Goal: Information Seeking & Learning: Learn about a topic

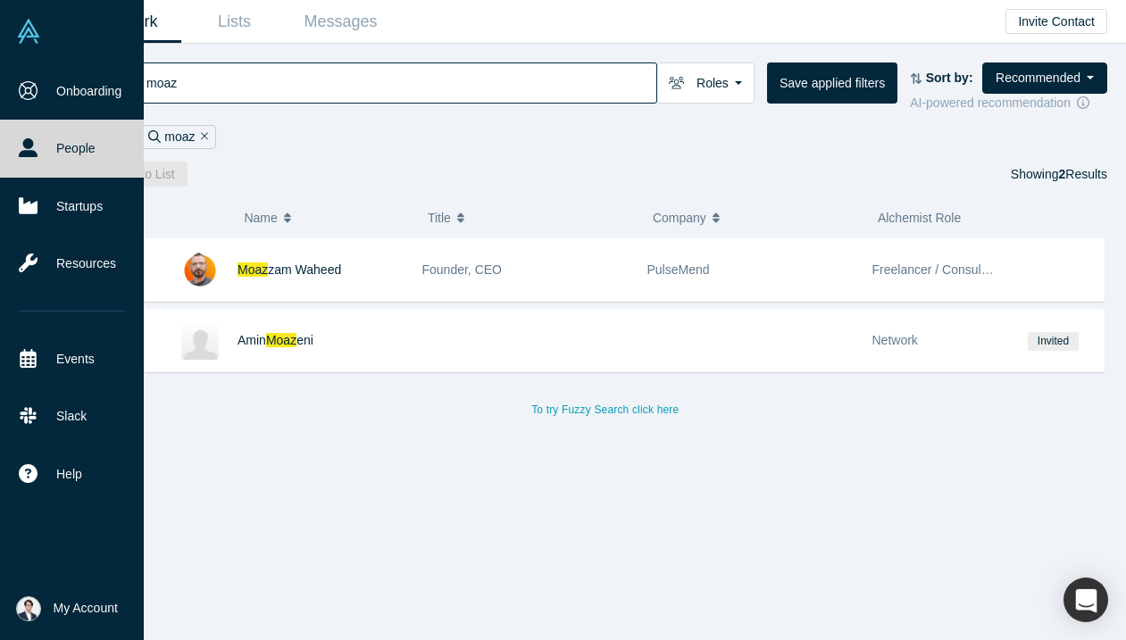
click at [42, 130] on link "People" at bounding box center [72, 148] width 144 height 57
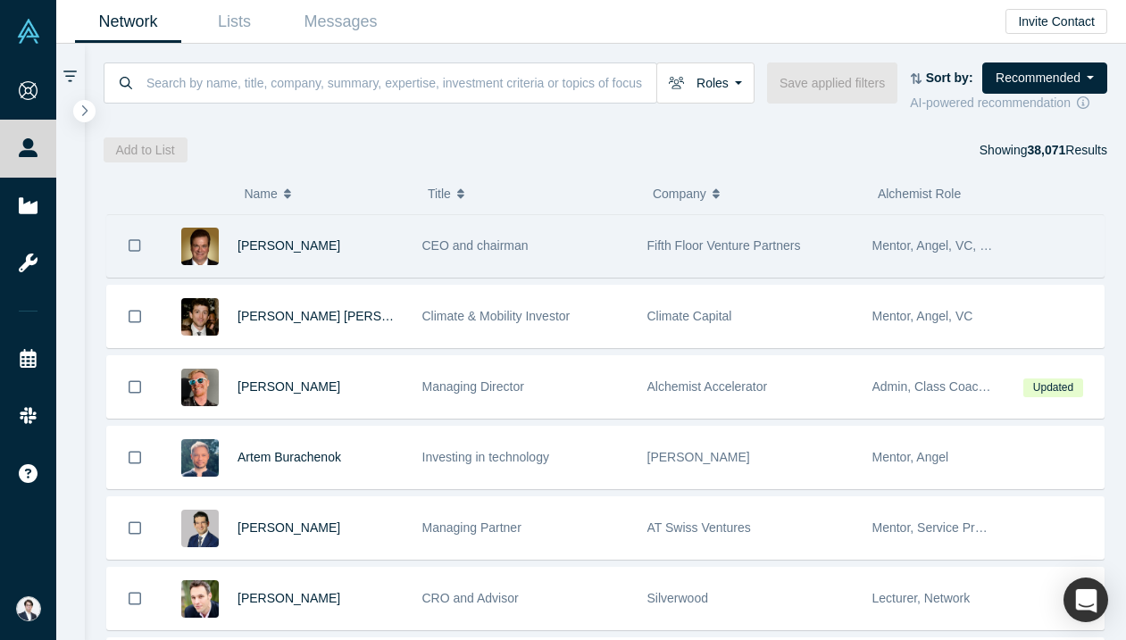
click at [640, 231] on div "Fifth Floor Venture Partners" at bounding box center [749, 246] width 225 height 62
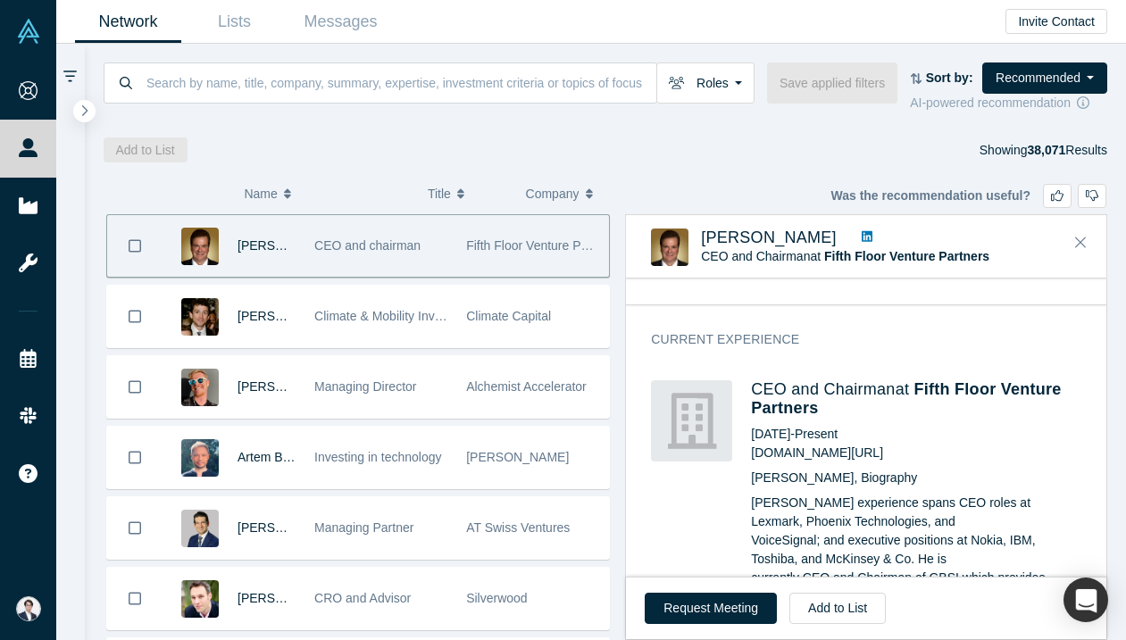
scroll to position [1269, 0]
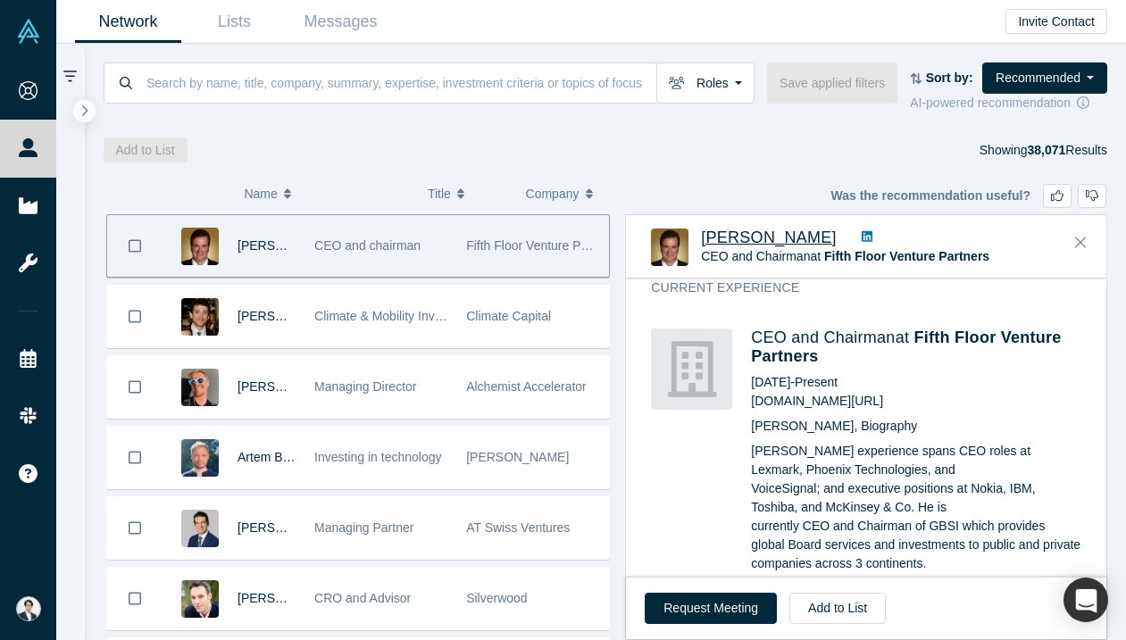
click at [733, 236] on span "[PERSON_NAME]" at bounding box center [769, 237] width 136 height 18
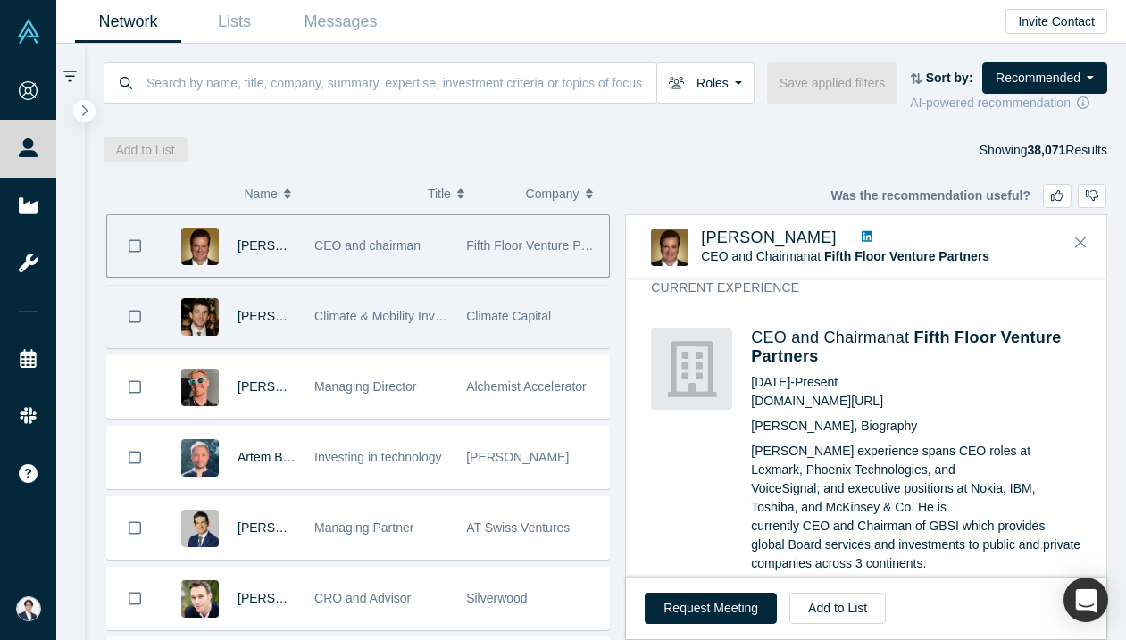
click at [449, 323] on div "Climate & Mobility Investor" at bounding box center [381, 317] width 152 height 62
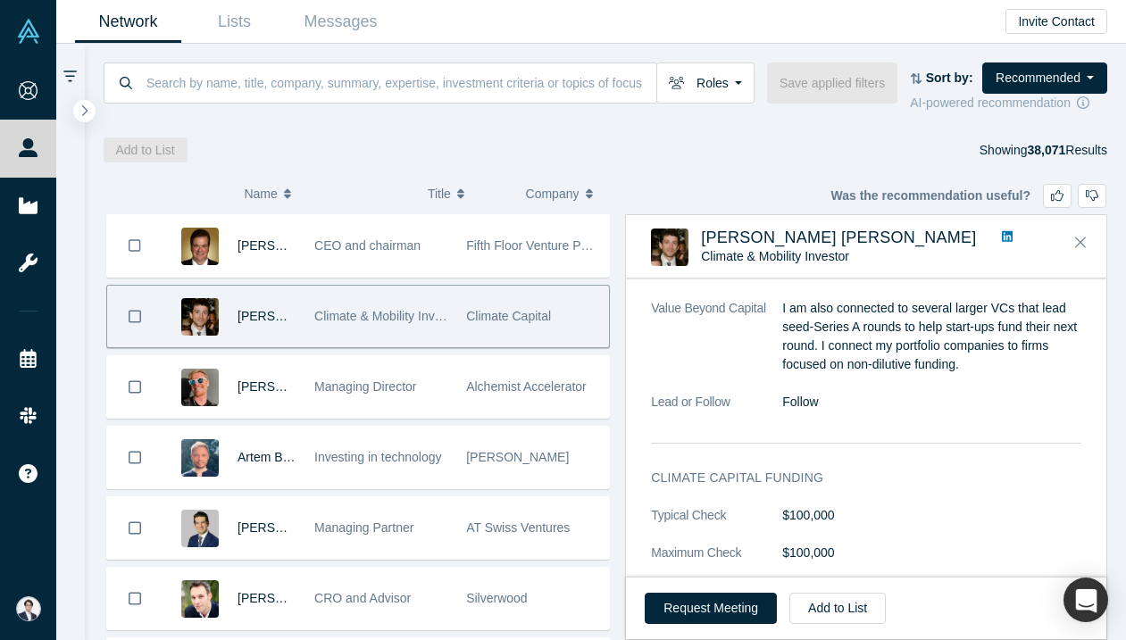
scroll to position [1109, 0]
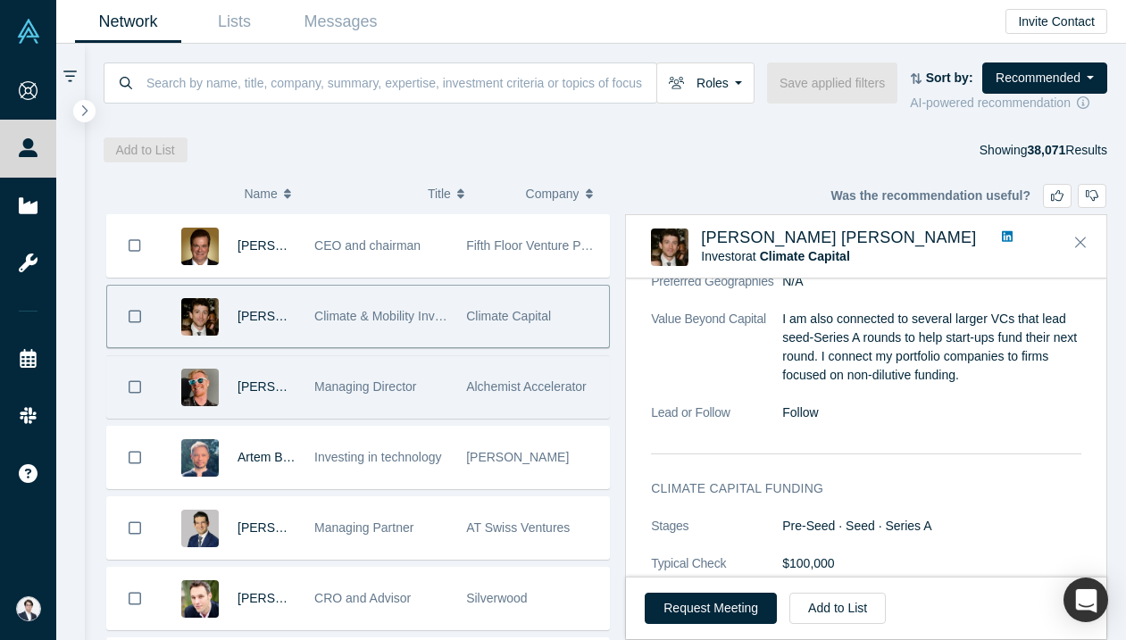
click at [395, 371] on div "Managing Director" at bounding box center [380, 387] width 133 height 62
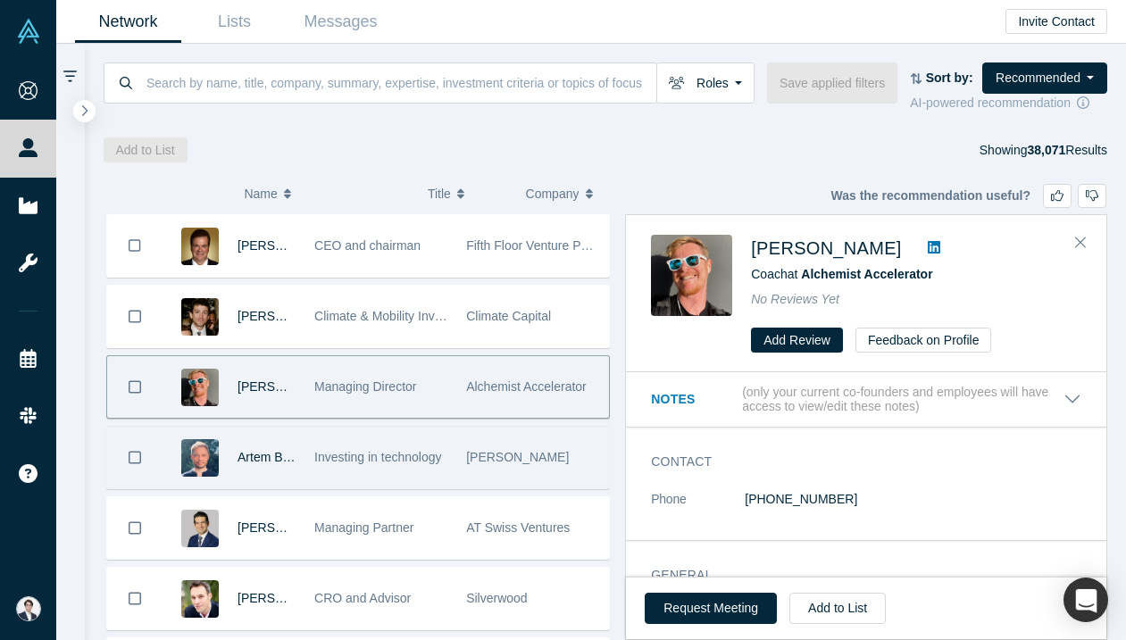
click at [423, 454] on span "Investing in technology" at bounding box center [377, 457] width 127 height 14
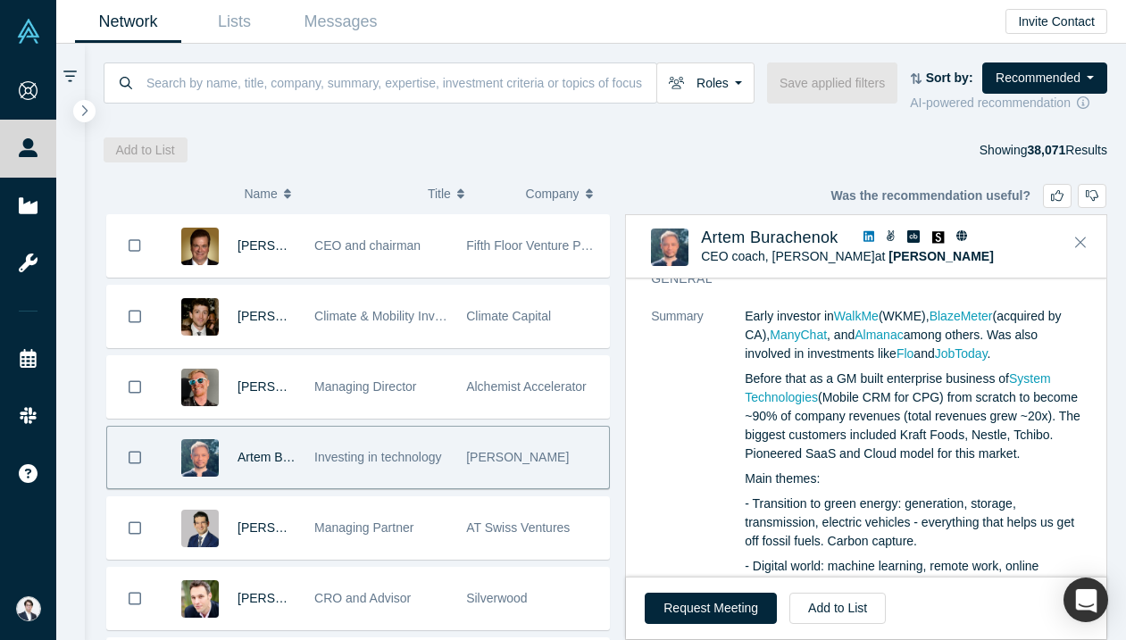
scroll to position [147, 0]
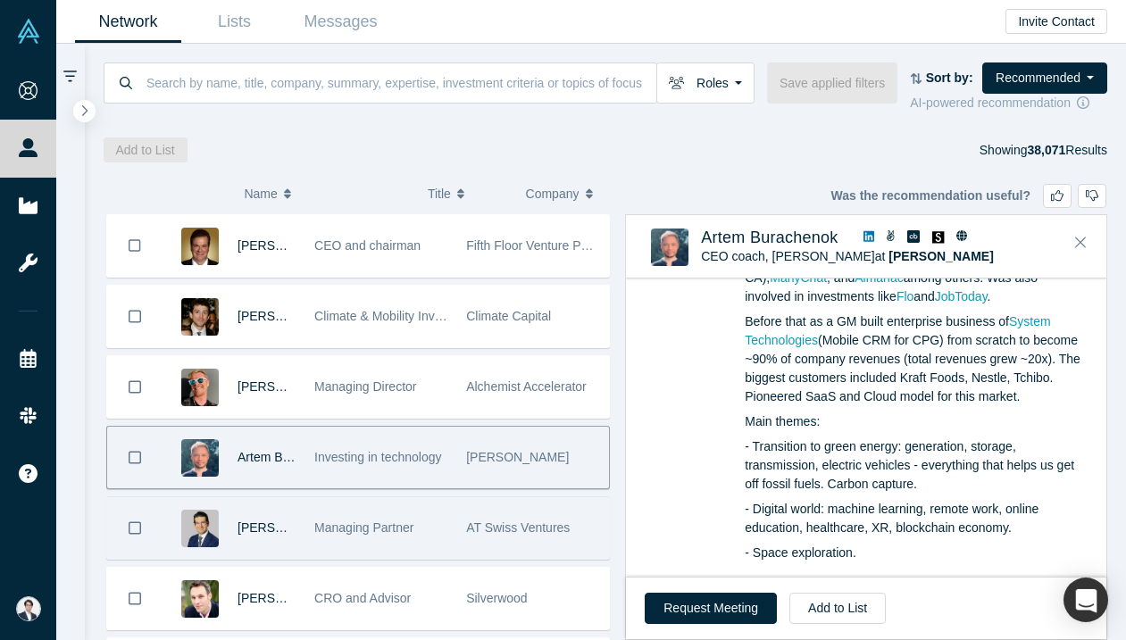
click at [473, 523] on span "AT Swiss Ventures" at bounding box center [518, 527] width 104 height 14
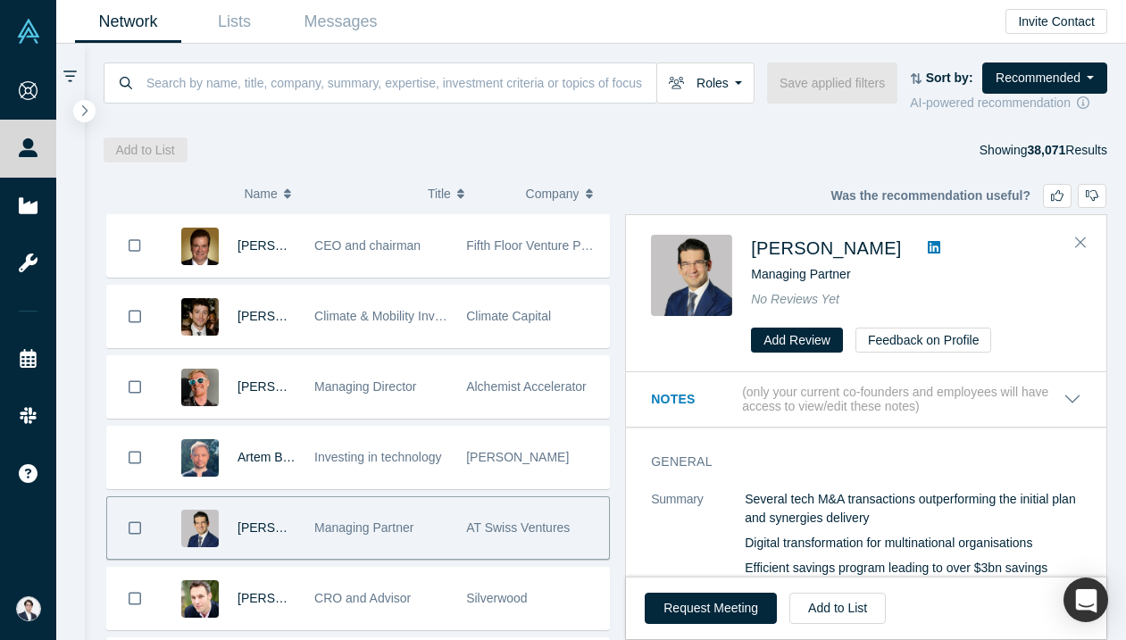
scroll to position [172, 0]
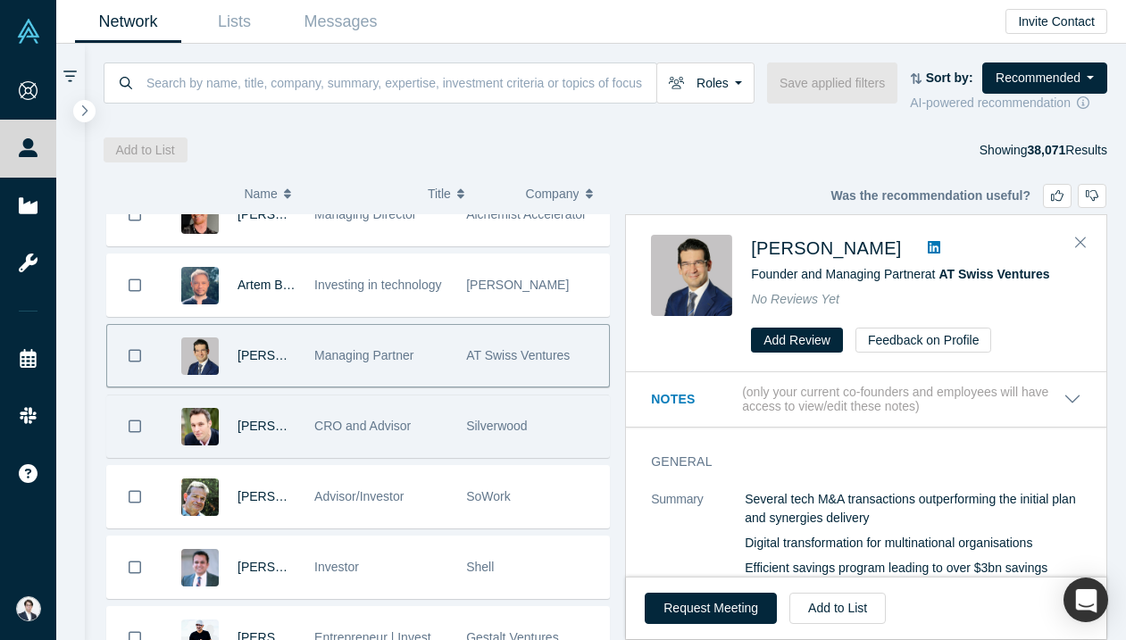
click at [462, 442] on div "Silverwood" at bounding box center [533, 426] width 152 height 62
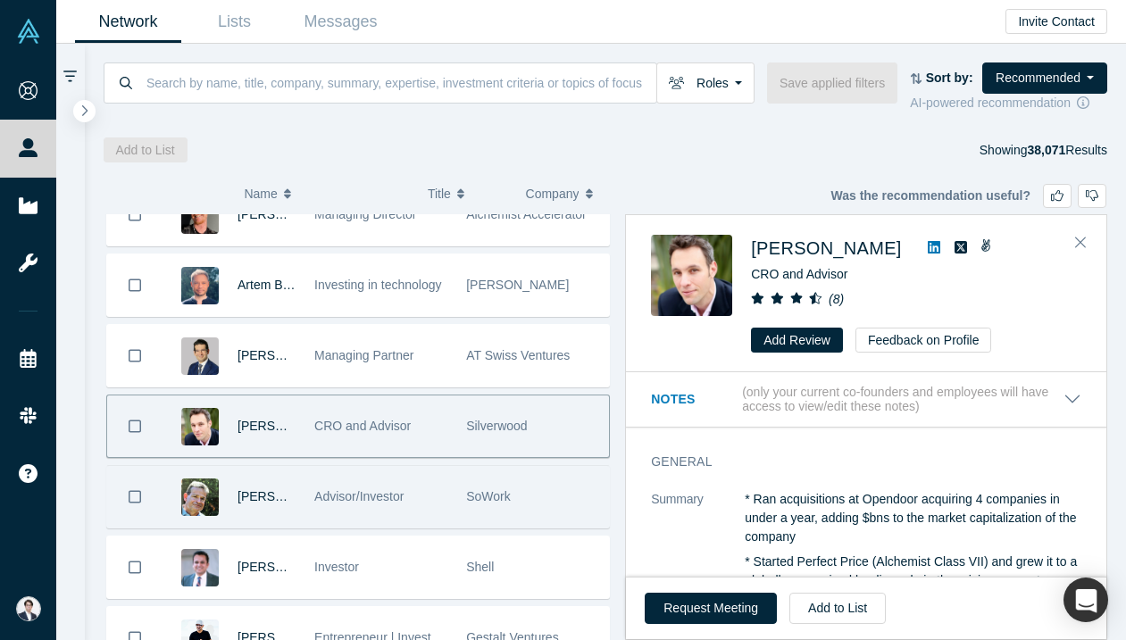
click at [462, 527] on div "SoWork" at bounding box center [533, 497] width 152 height 62
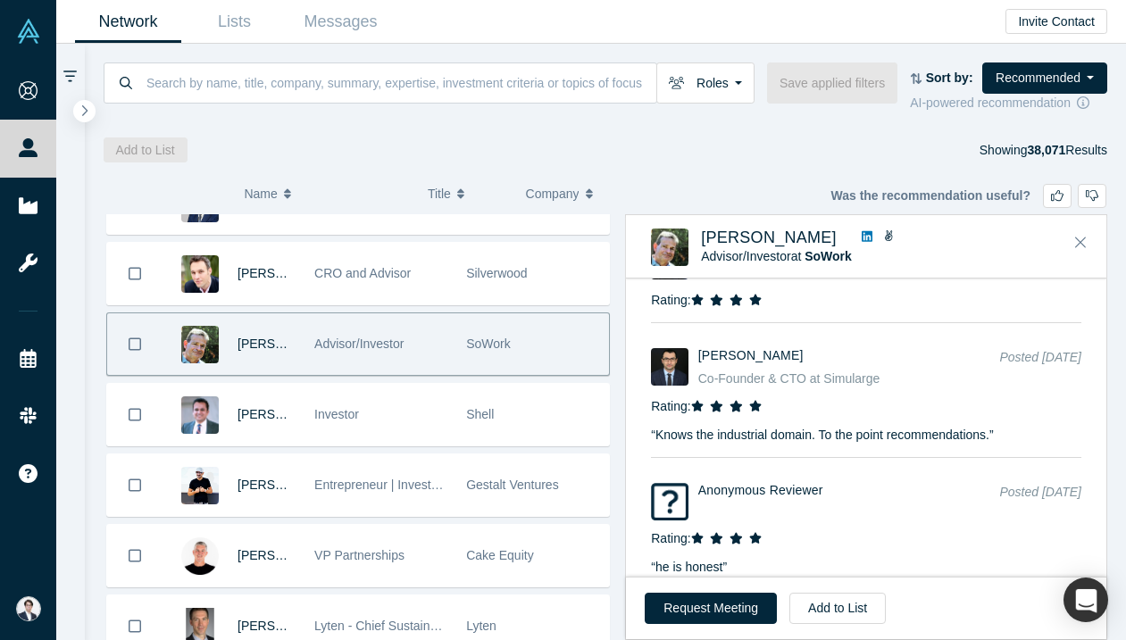
scroll to position [1758, 0]
click at [754, 241] on span "Raul Vejar" at bounding box center [769, 237] width 136 height 18
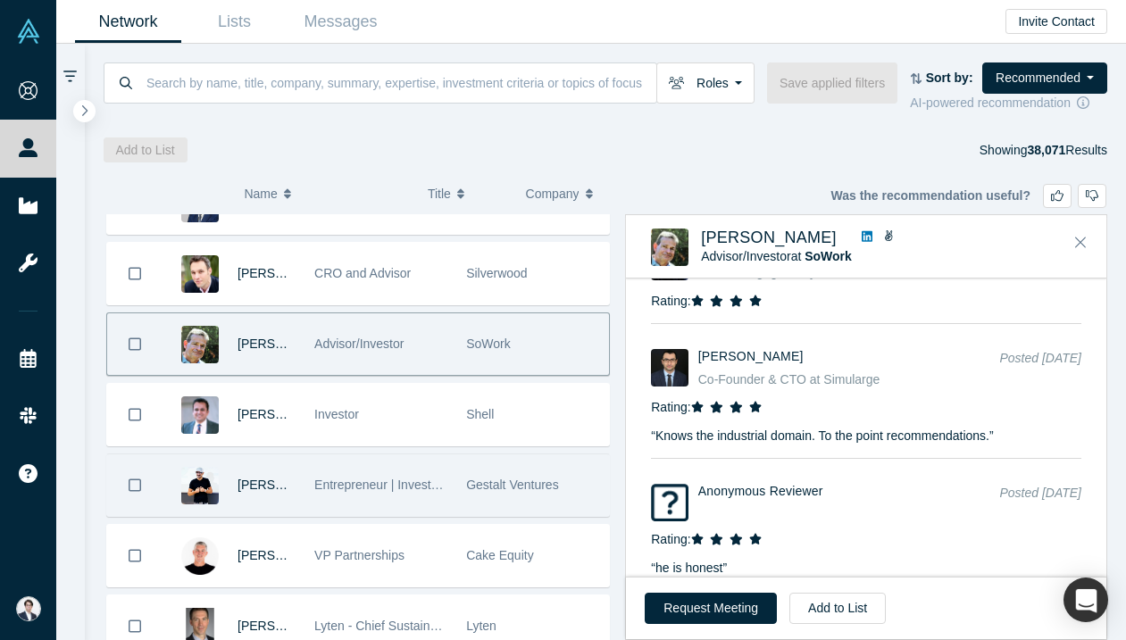
click at [434, 485] on span "Entrepreneur | Investor | Advisor" at bounding box center [403, 485] width 179 height 14
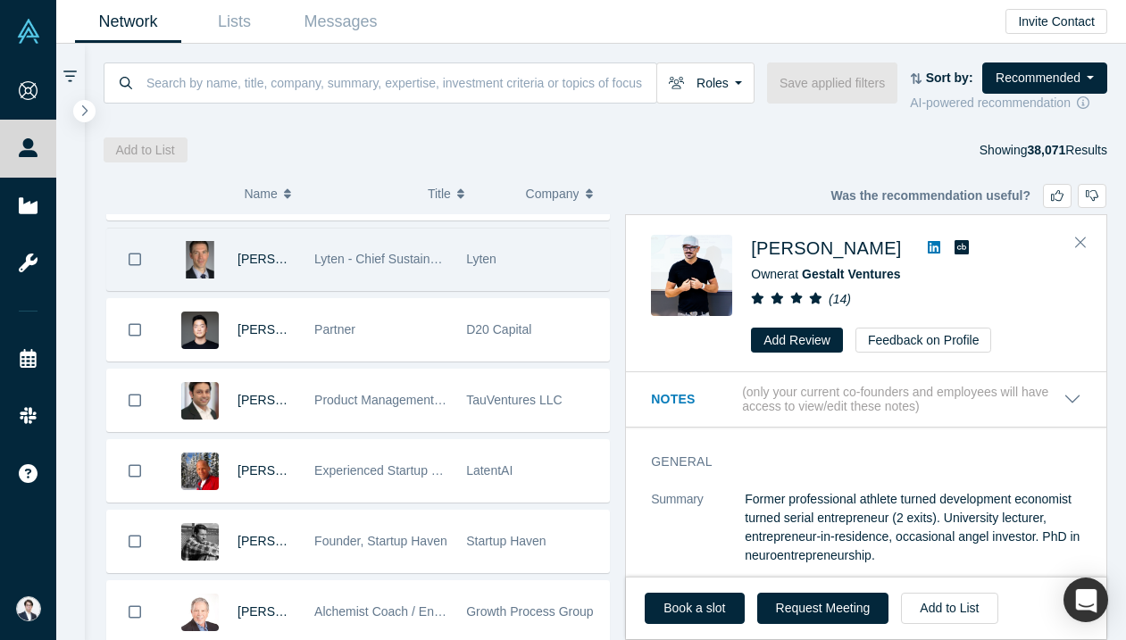
scroll to position [703, 0]
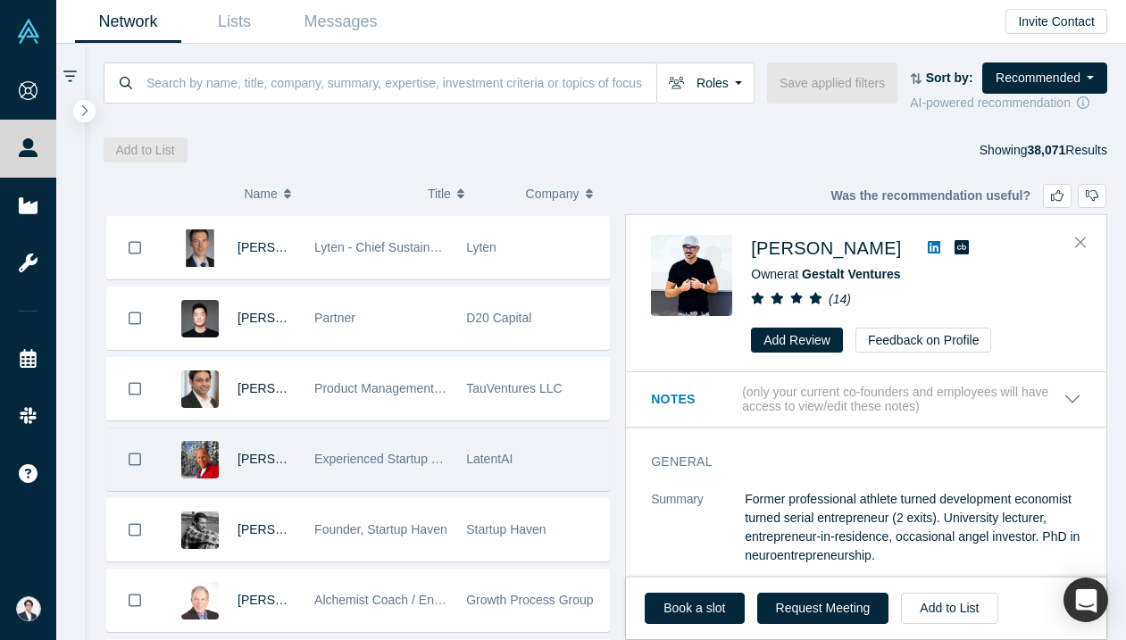
click at [458, 465] on div "LatentAI" at bounding box center [533, 459] width 152 height 62
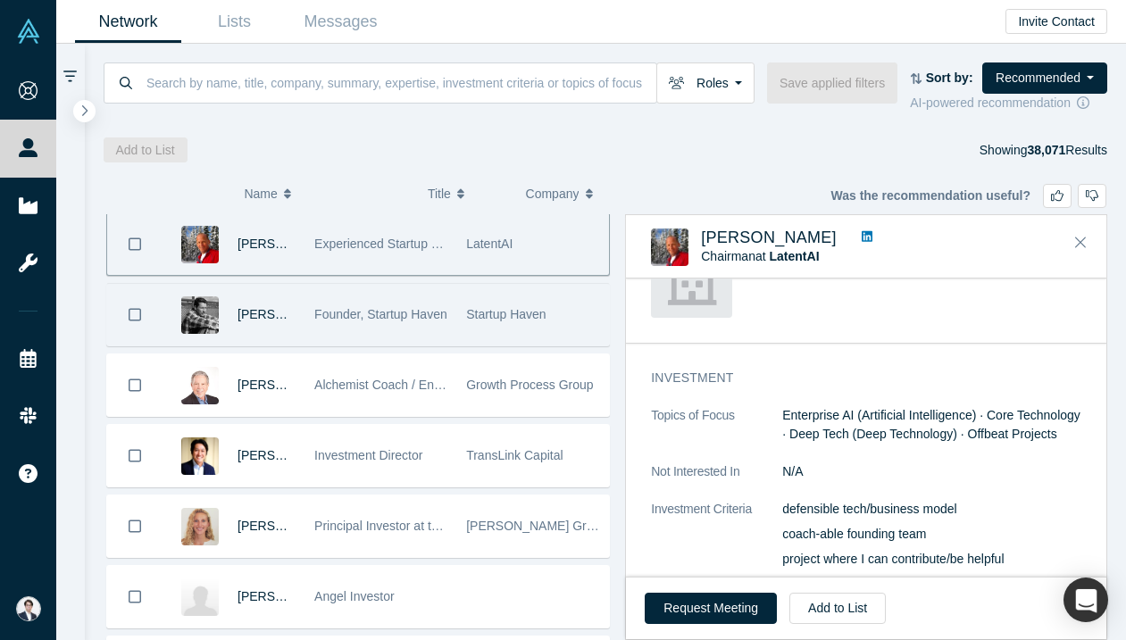
scroll to position [919, 0]
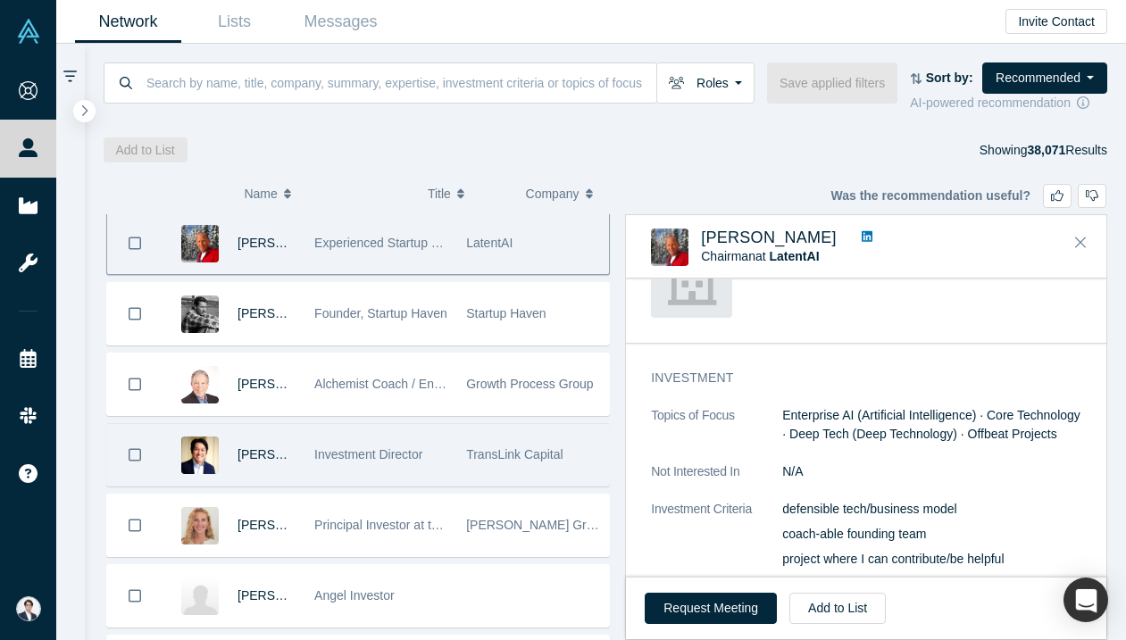
click at [445, 478] on div "Investment Director" at bounding box center [380, 455] width 133 height 62
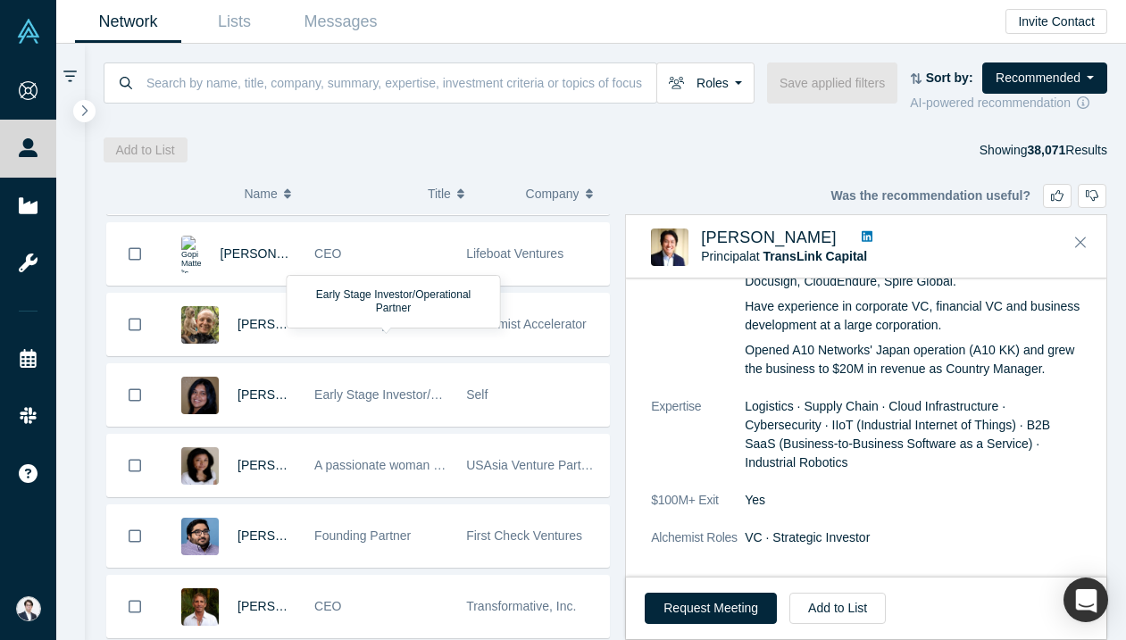
scroll to position [1363, 0]
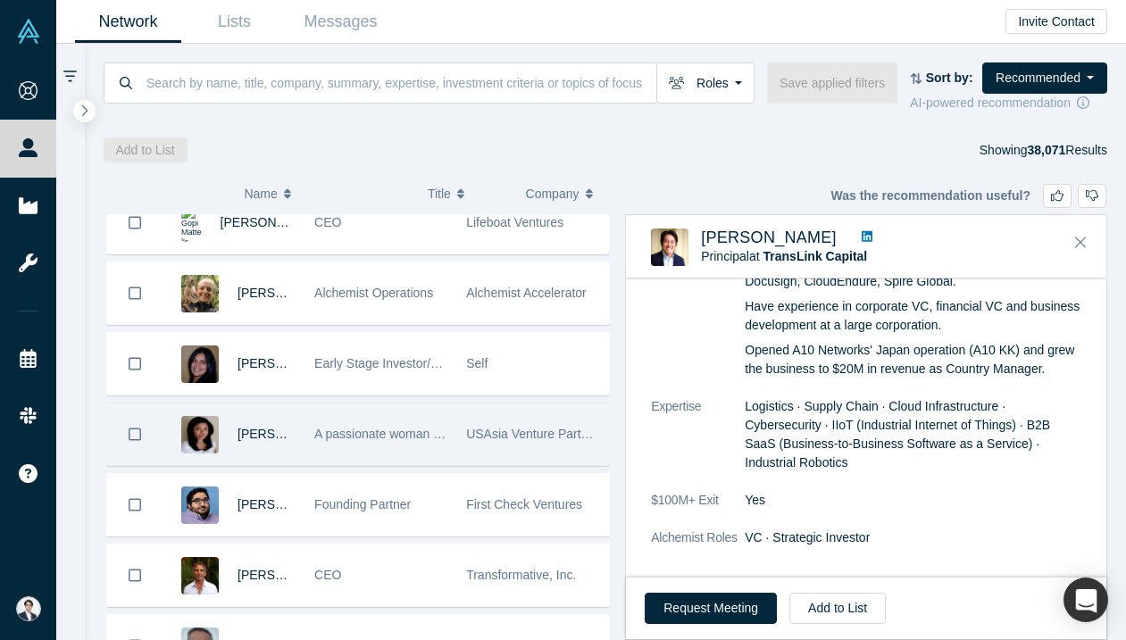
click at [438, 456] on div "A passionate woman entrepreneur and angles investor" at bounding box center [380, 434] width 133 height 62
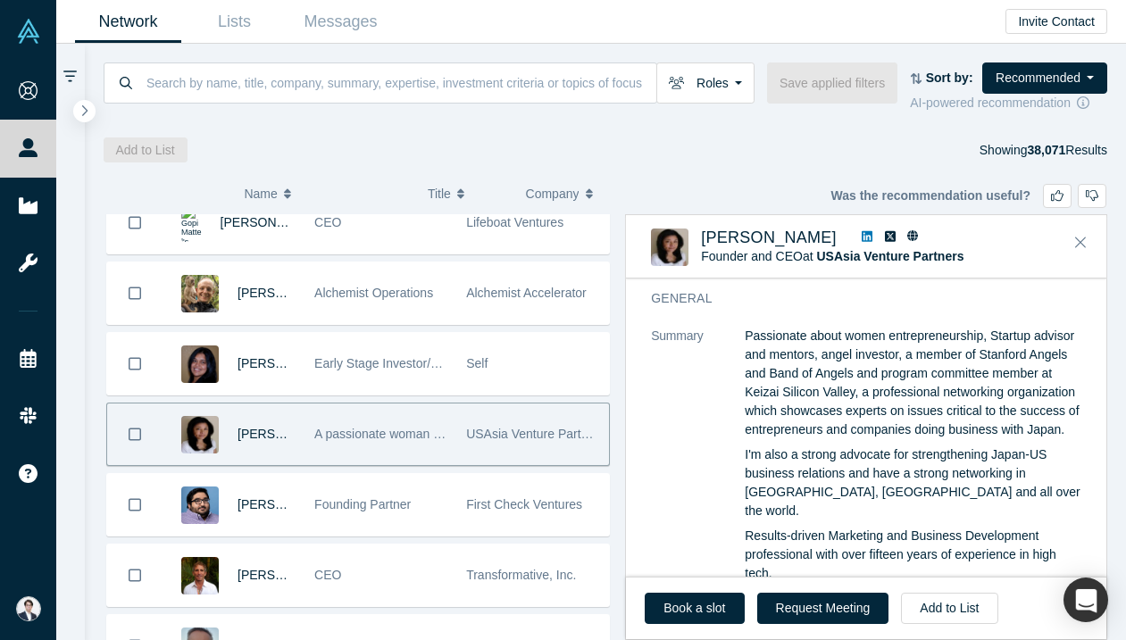
scroll to position [0, 0]
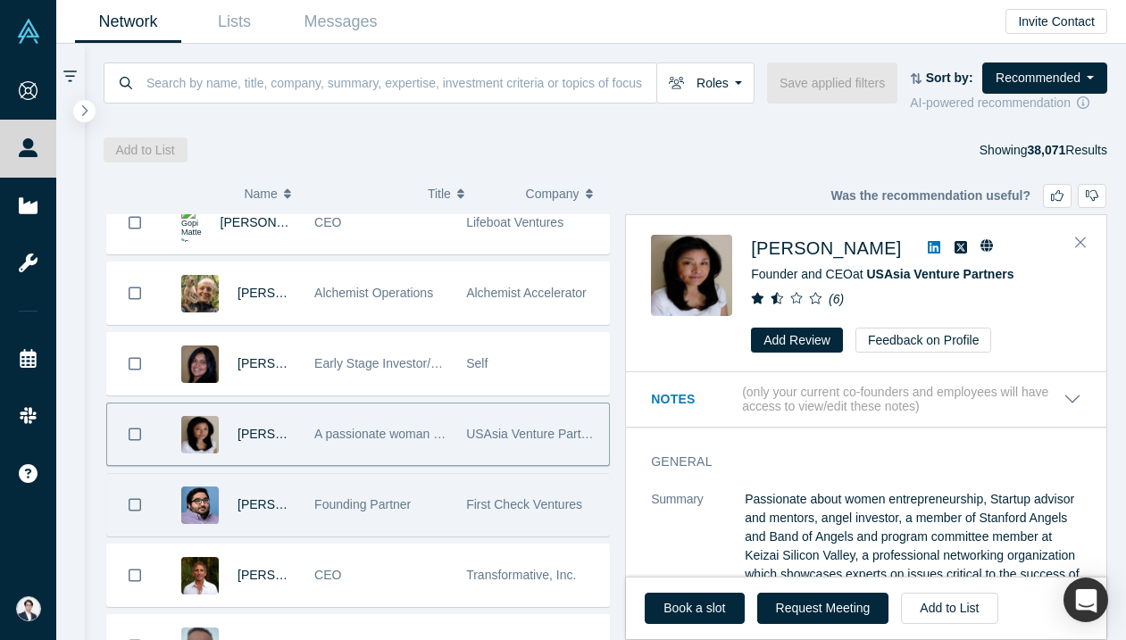
click at [410, 506] on span "Founding Partner" at bounding box center [362, 504] width 96 height 14
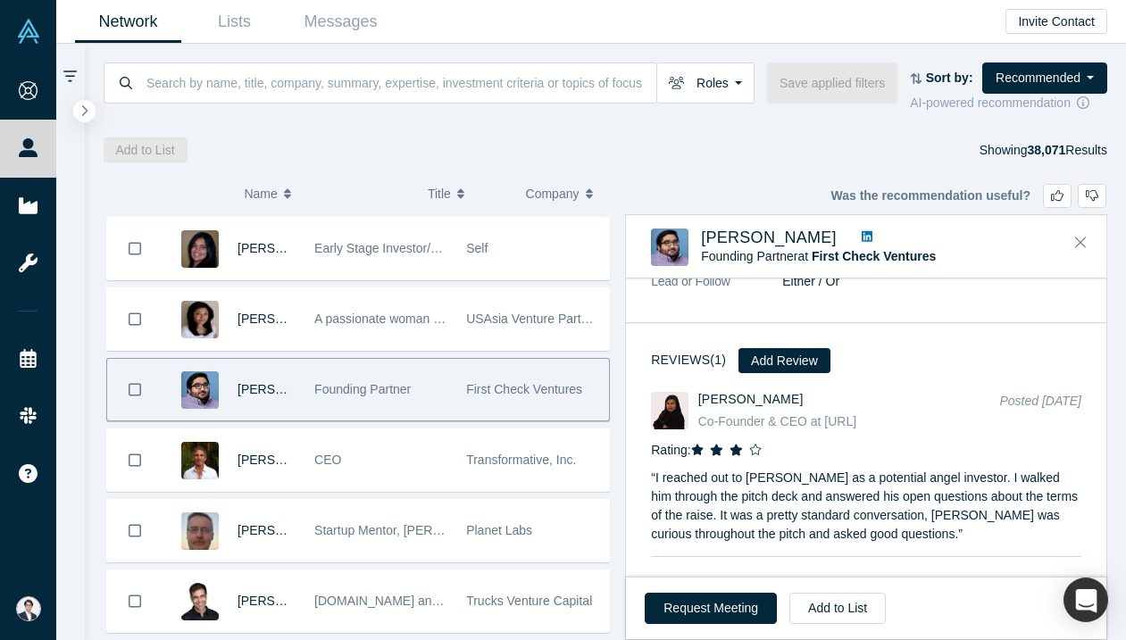
scroll to position [1552, 0]
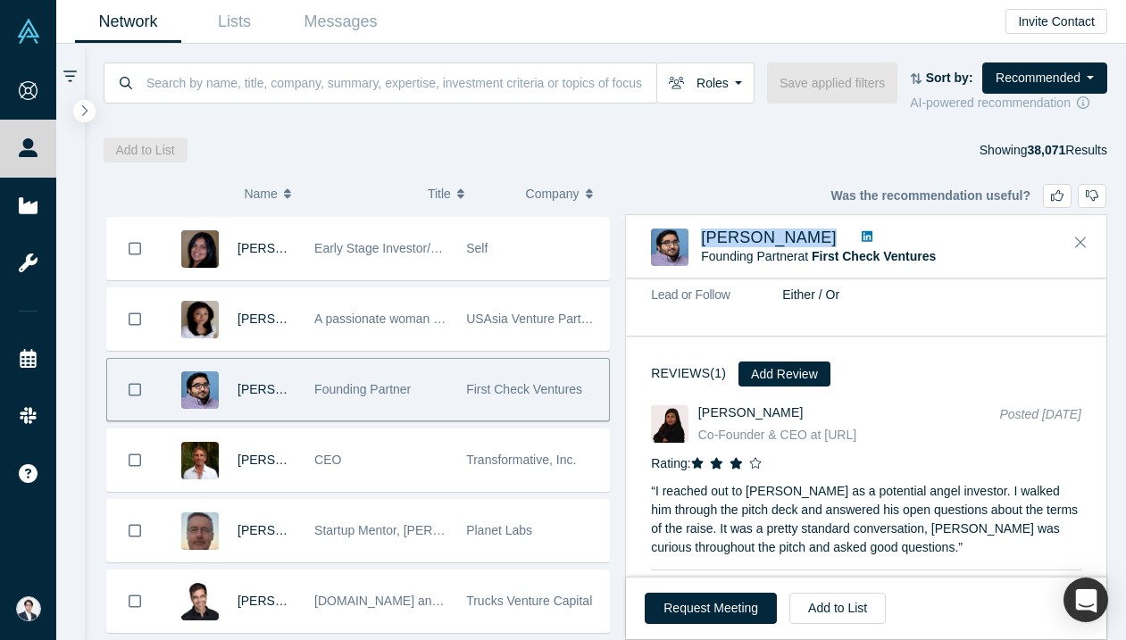
drag, startPoint x: 696, startPoint y: 240, endPoint x: 800, endPoint y: 243, distance: 103.6
click at [800, 243] on div "Ali Jamal Founding Partner at First Check Ventures ( 1 )" at bounding box center [869, 246] width 436 height 37
click at [861, 234] on icon at bounding box center [866, 236] width 11 height 11
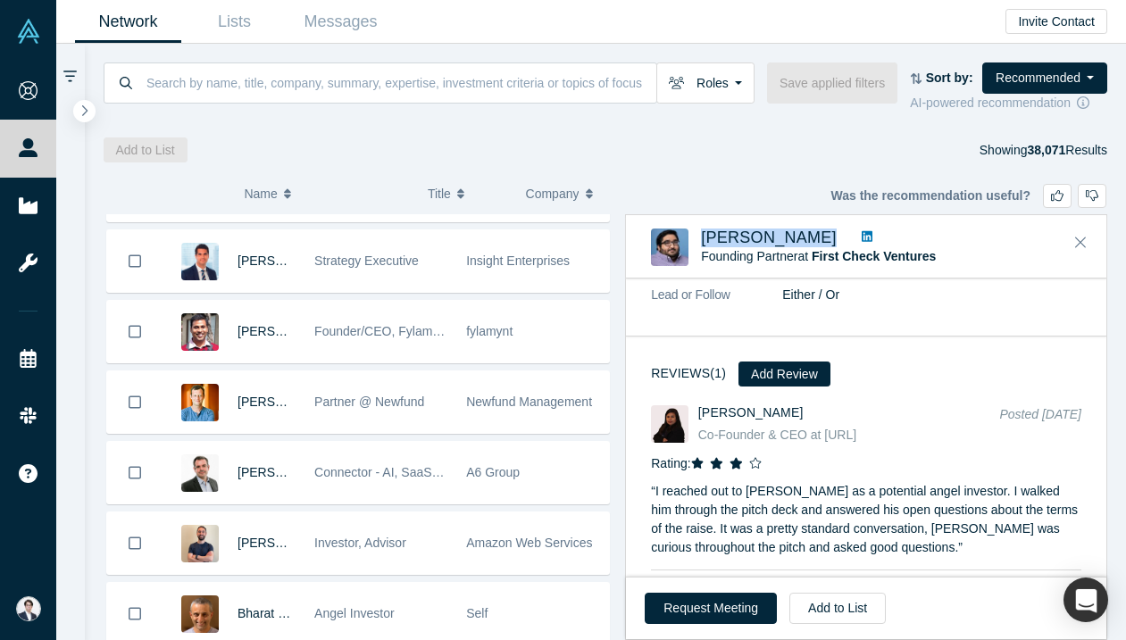
scroll to position [2493, 0]
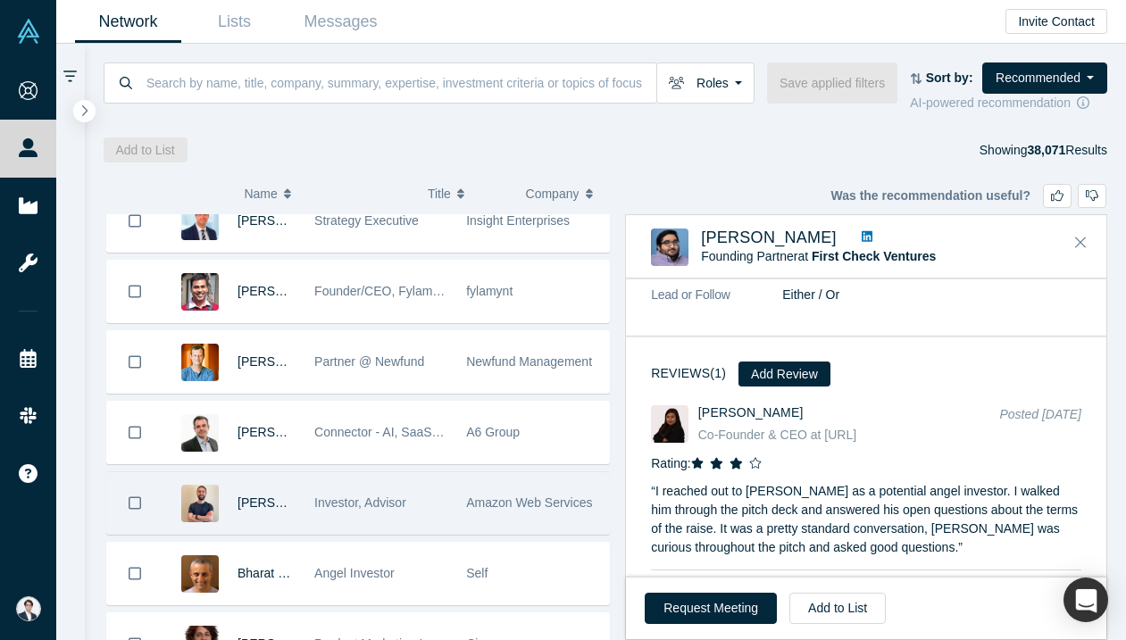
click at [427, 514] on div "Investor, Advisor" at bounding box center [380, 503] width 133 height 62
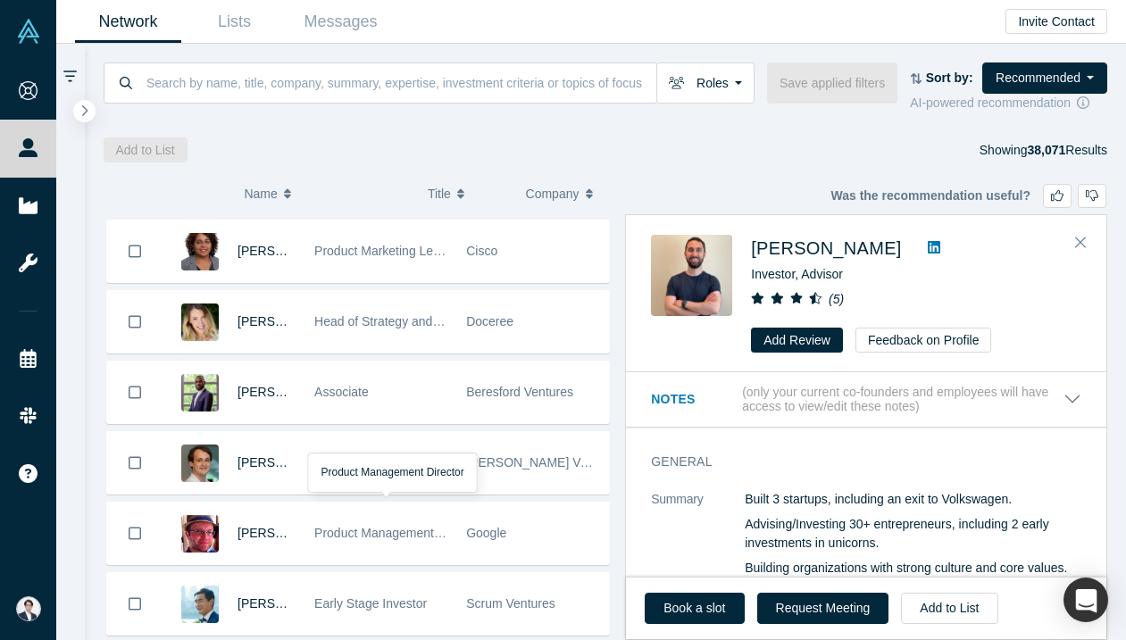
scroll to position [2889, 0]
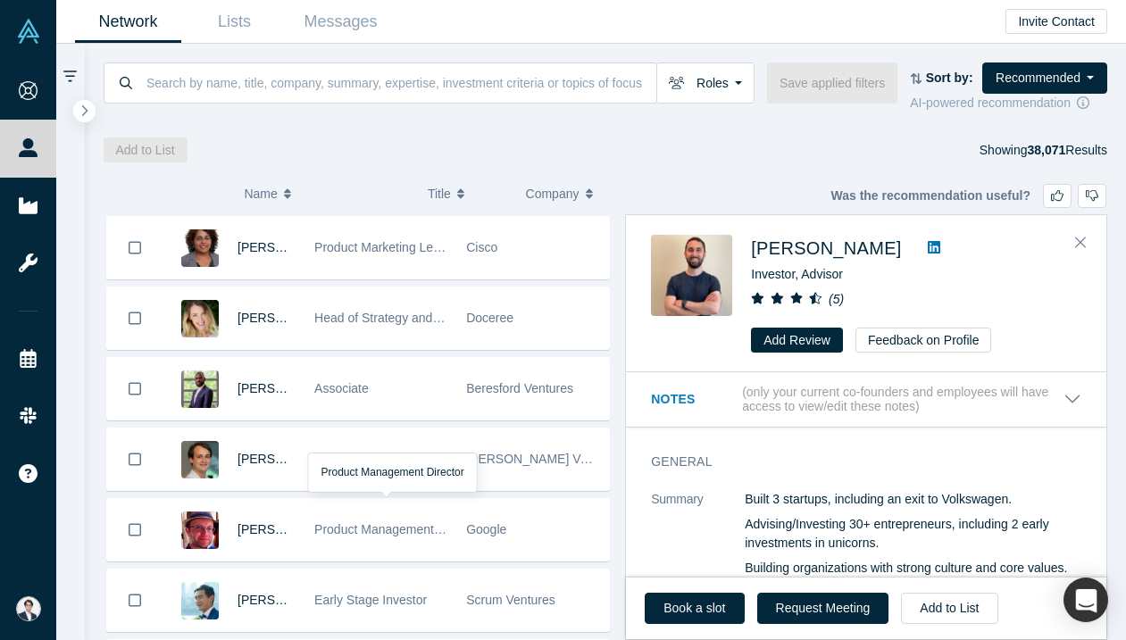
click at [427, 514] on div "Product Management Director" at bounding box center [380, 530] width 133 height 62
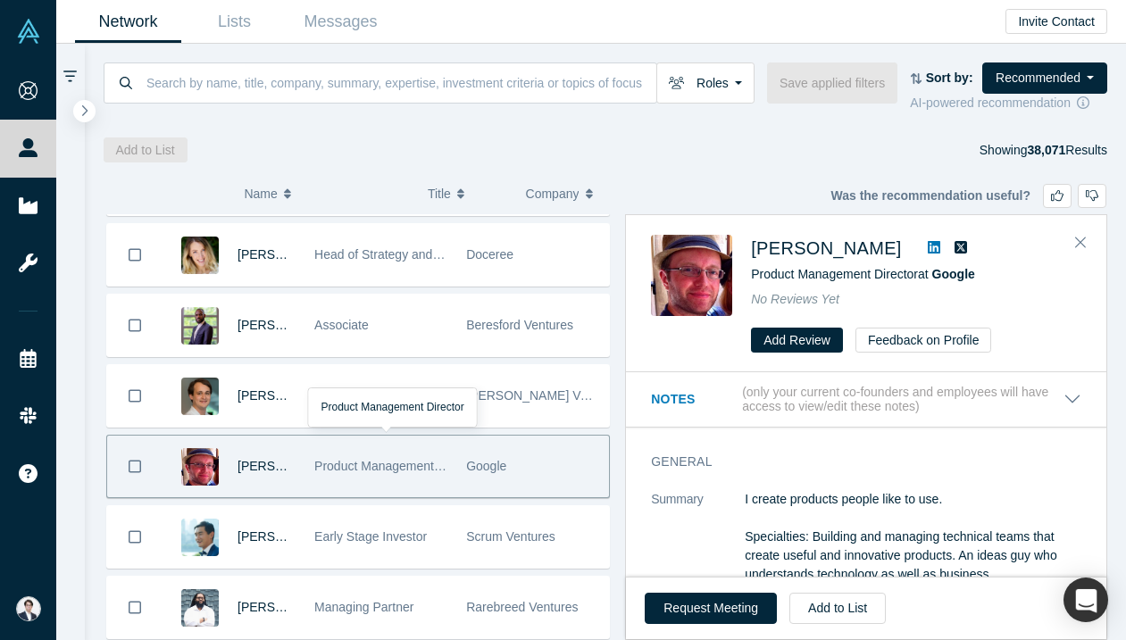
scroll to position [2954, 0]
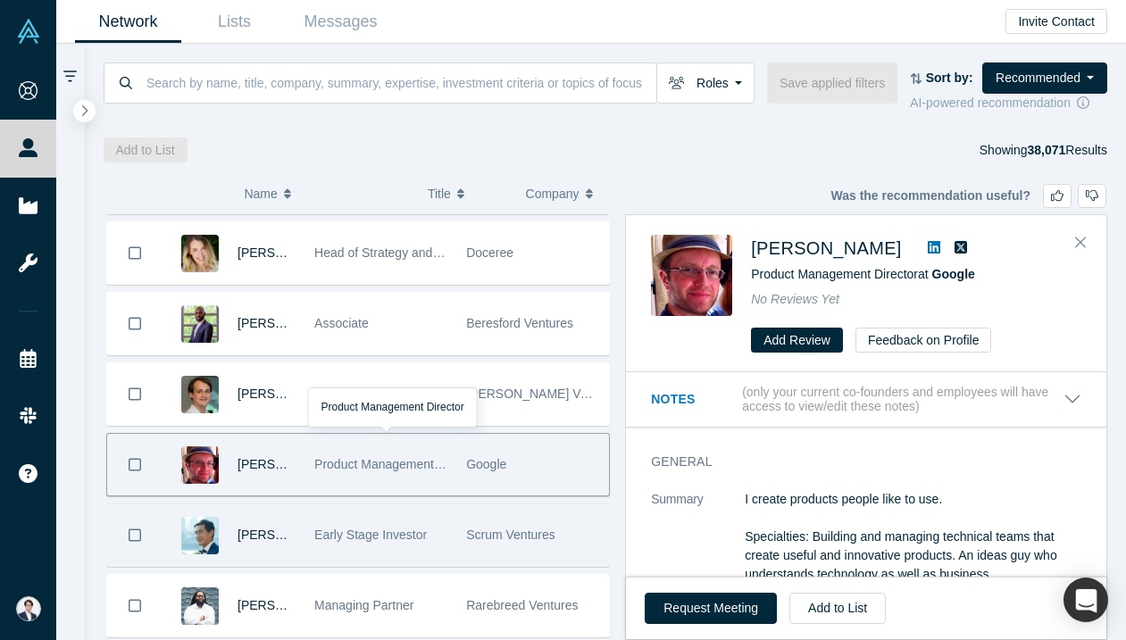
click at [444, 532] on div "Early Stage Investor" at bounding box center [380, 535] width 133 height 62
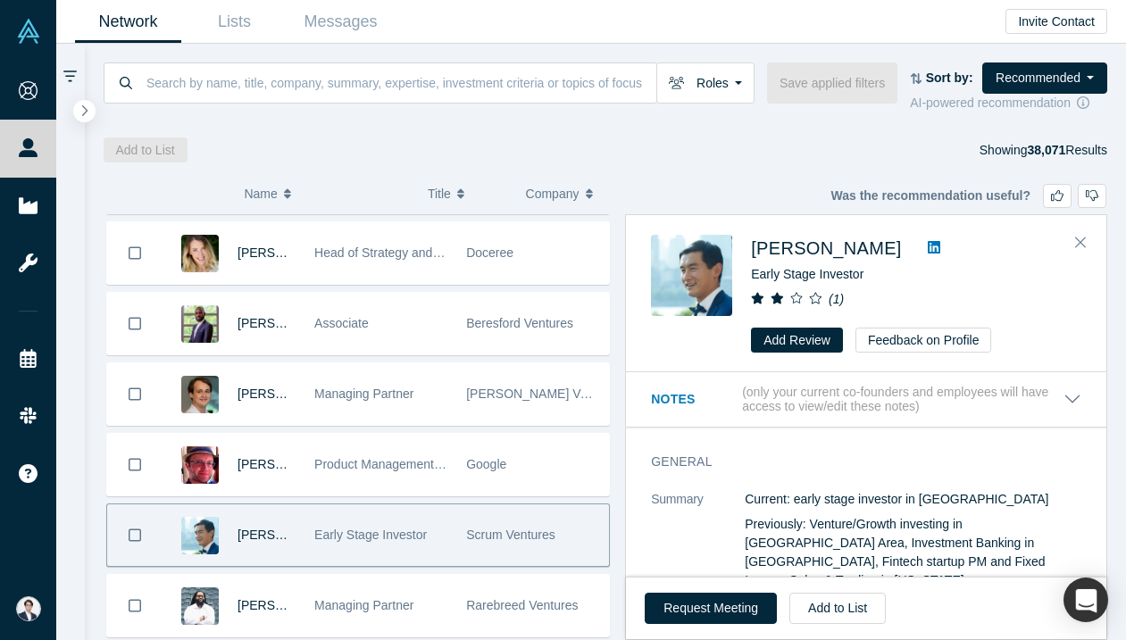
scroll to position [3120, 0]
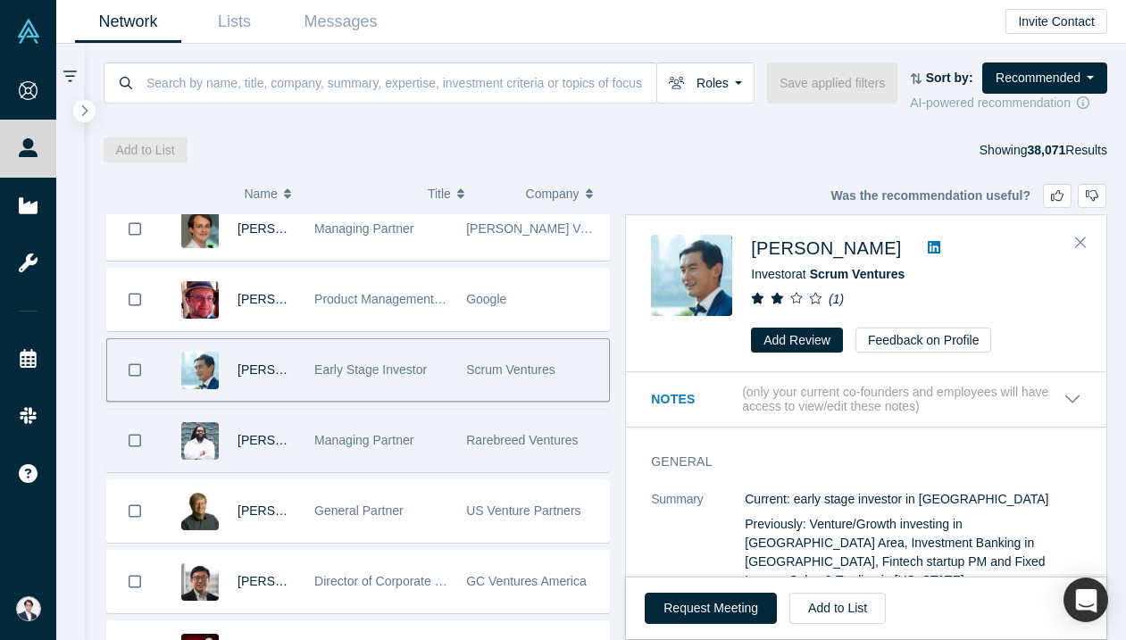
click at [450, 418] on div "Managing Partner" at bounding box center [381, 441] width 152 height 62
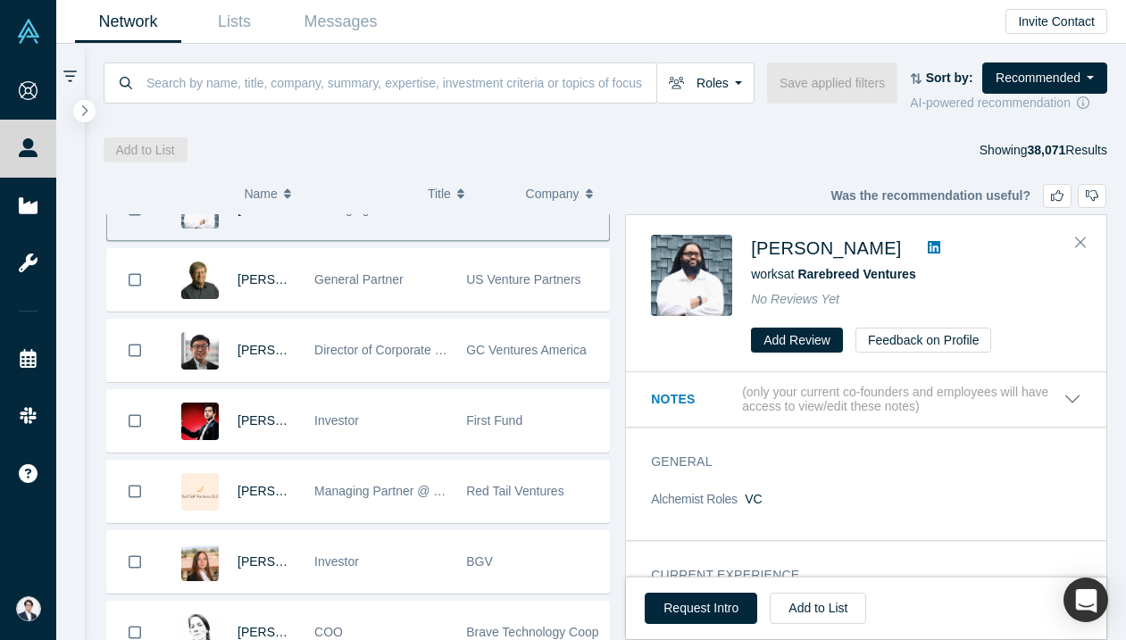
scroll to position [3400, 0]
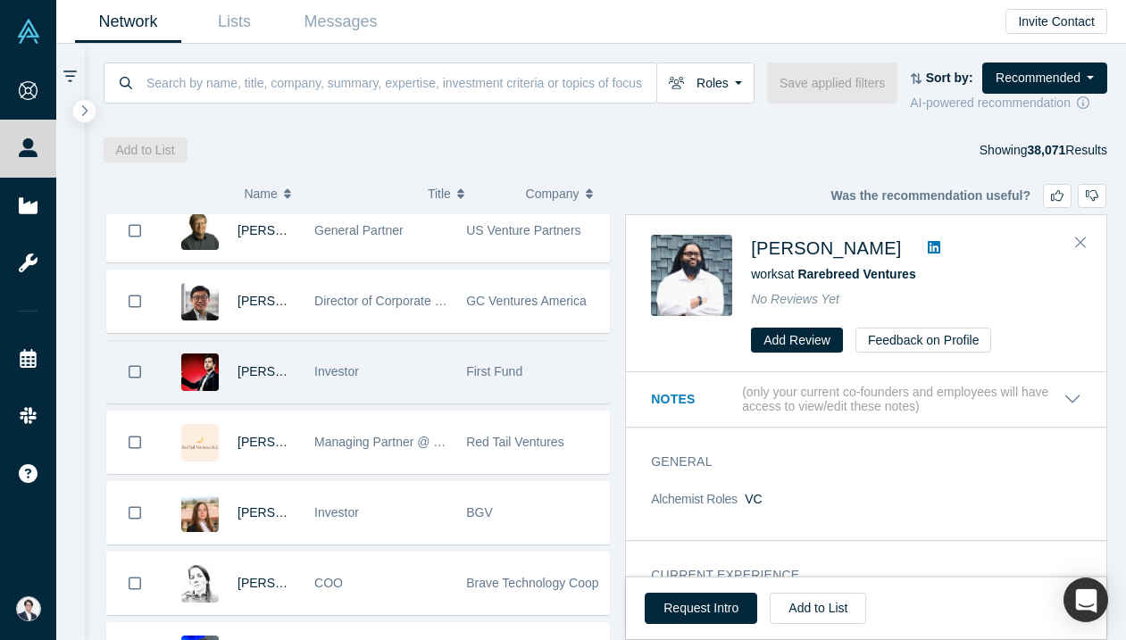
click at [450, 388] on div "Investor" at bounding box center [381, 372] width 152 height 62
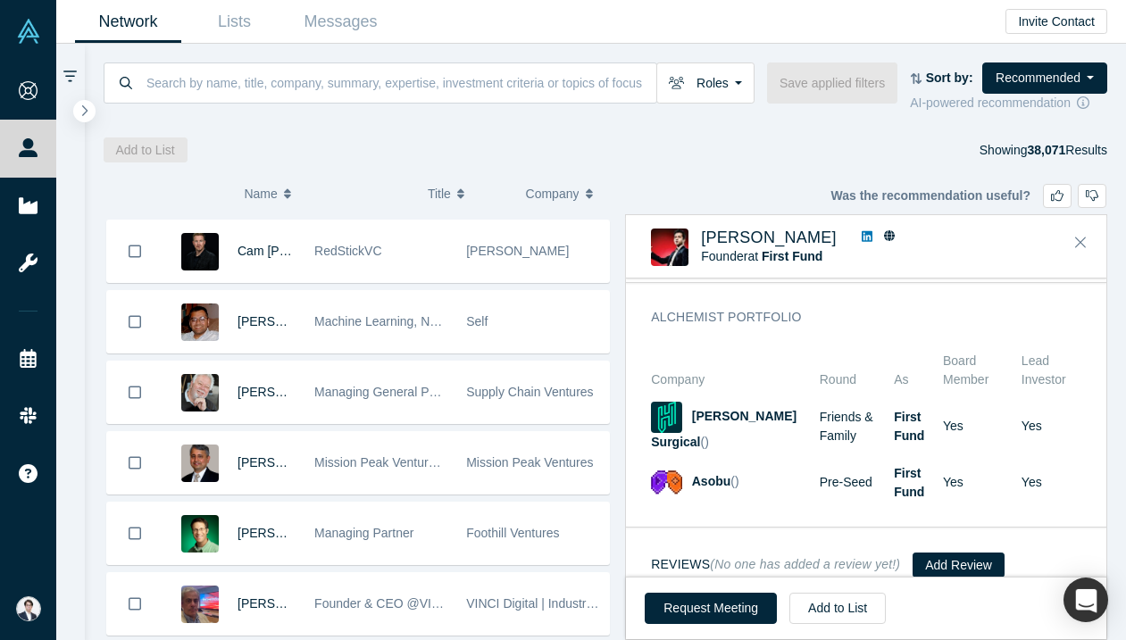
scroll to position [4547, 0]
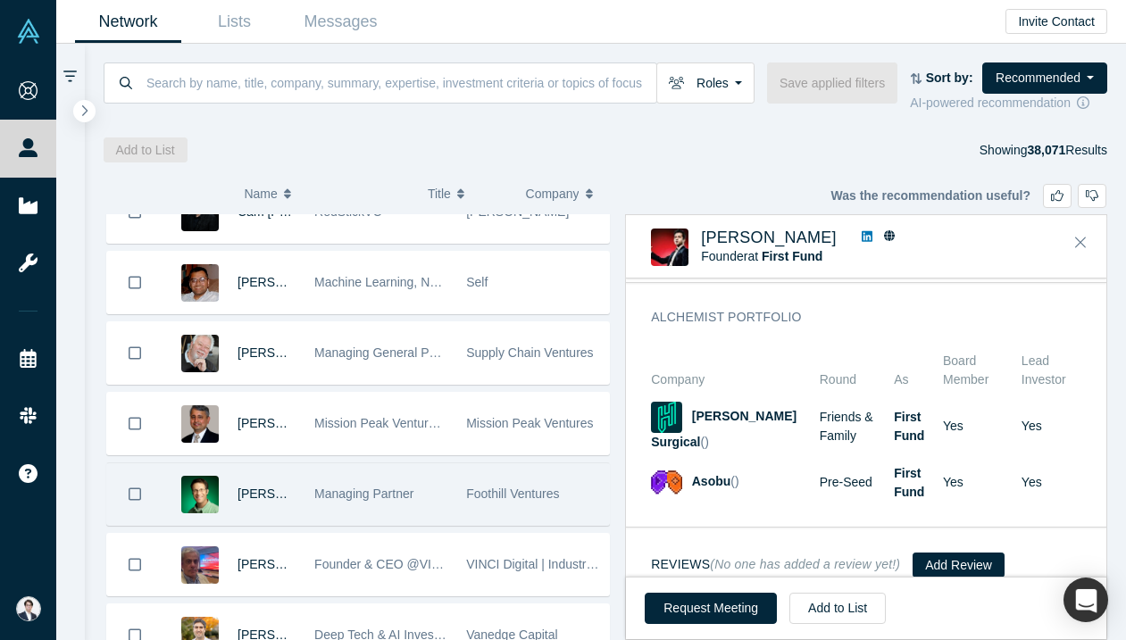
click at [469, 501] on span "Foothill Ventures" at bounding box center [512, 493] width 93 height 14
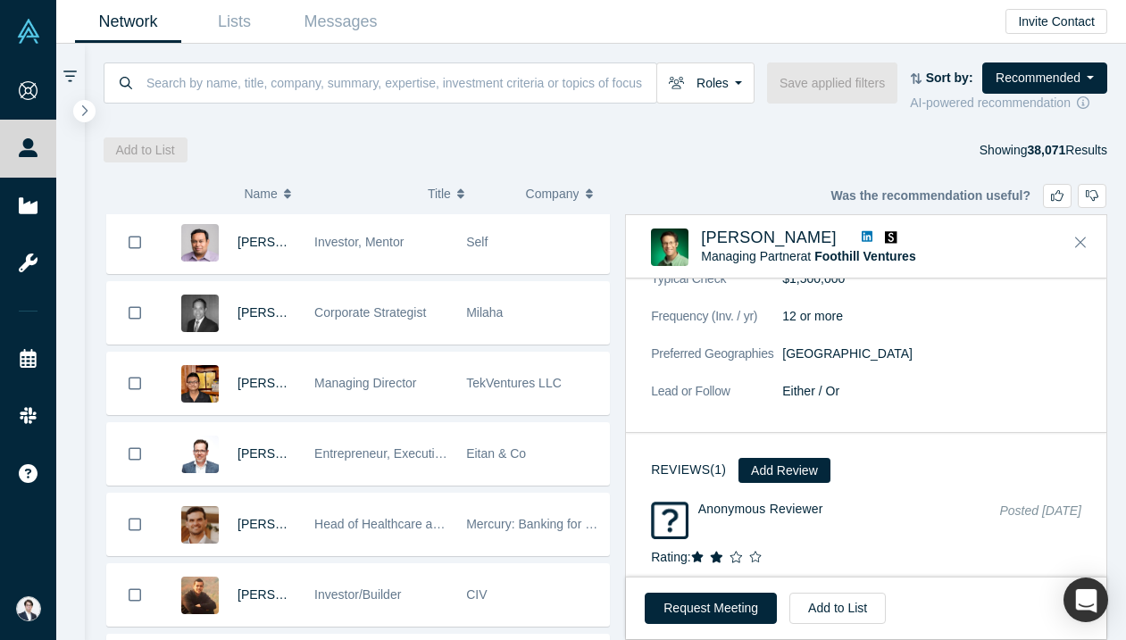
scroll to position [6498, 0]
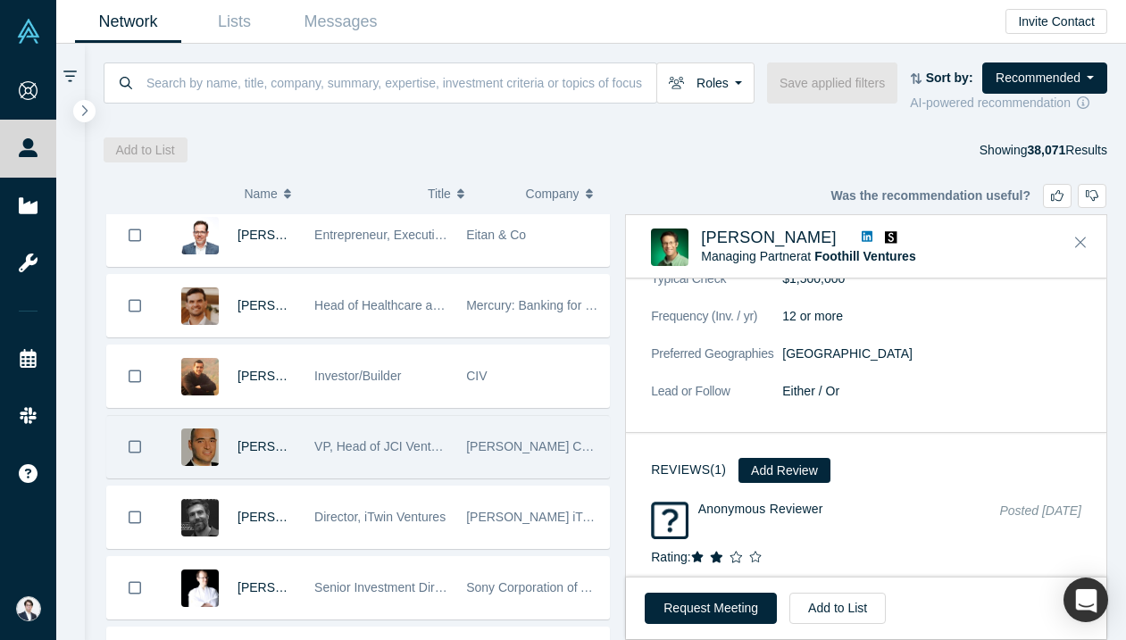
click at [491, 429] on div "Johnson Controls" at bounding box center [532, 447] width 133 height 62
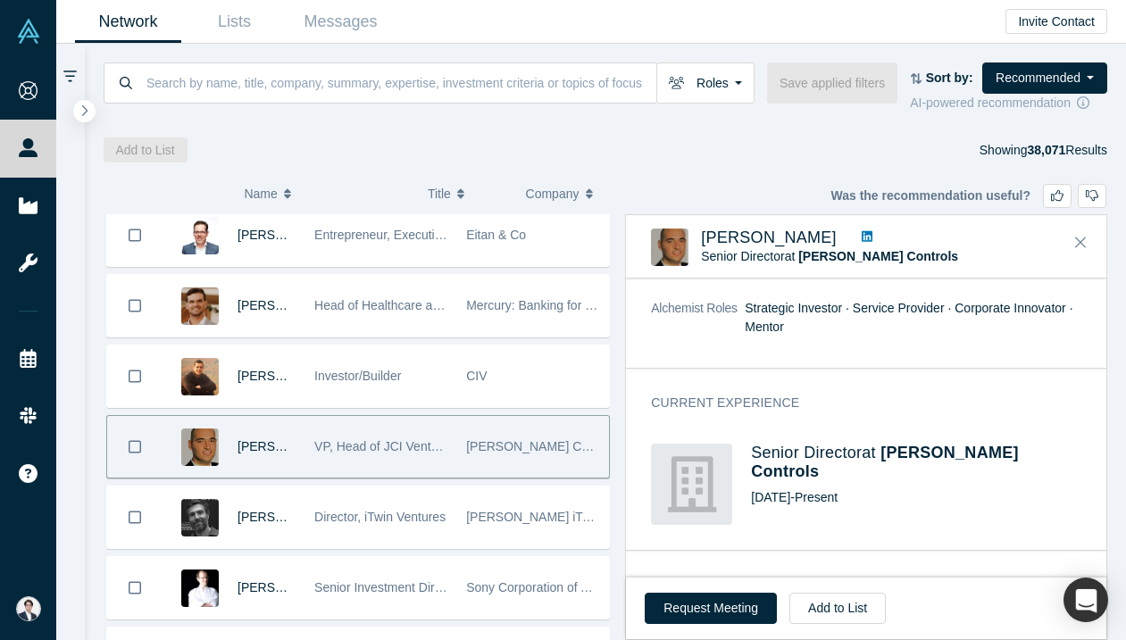
scroll to position [1079, 0]
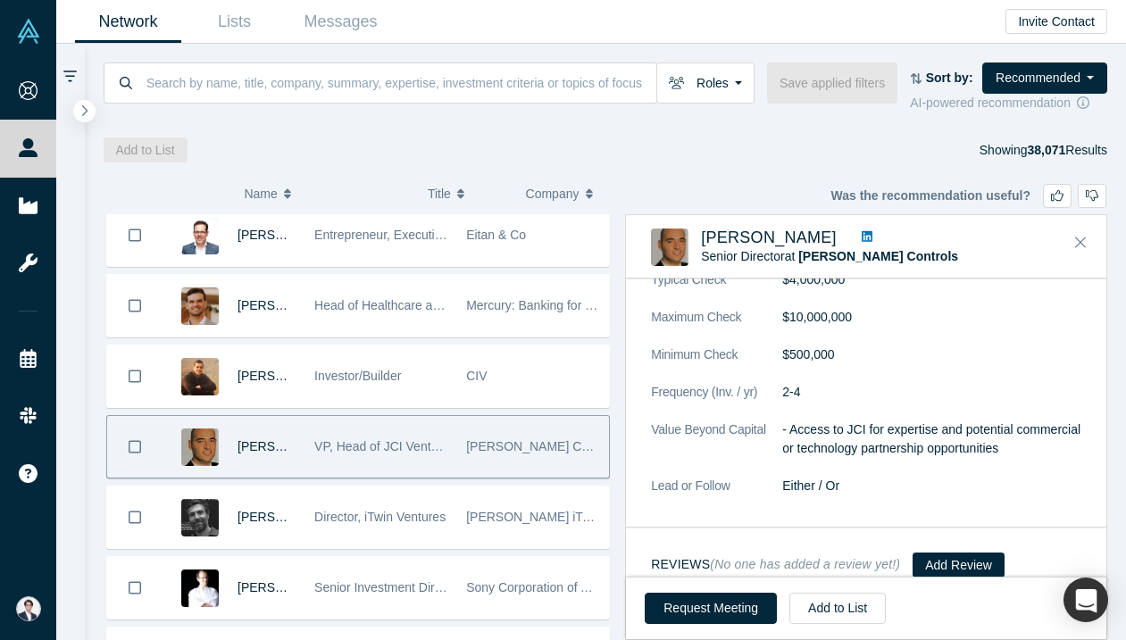
click at [857, 233] on link at bounding box center [866, 237] width 23 height 19
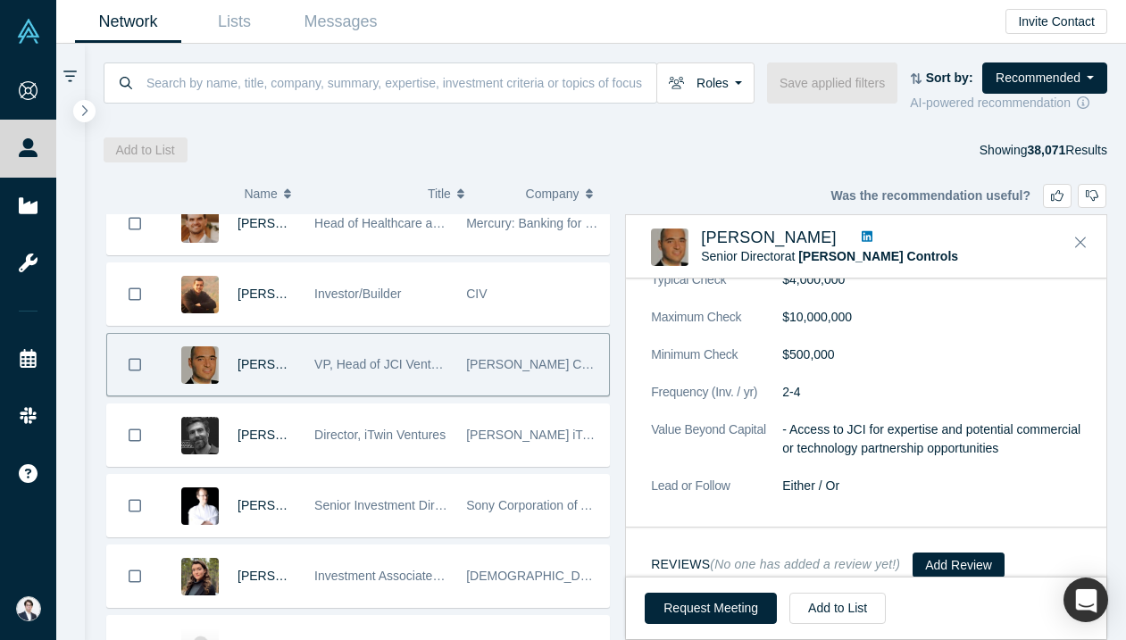
scroll to position [6584, 0]
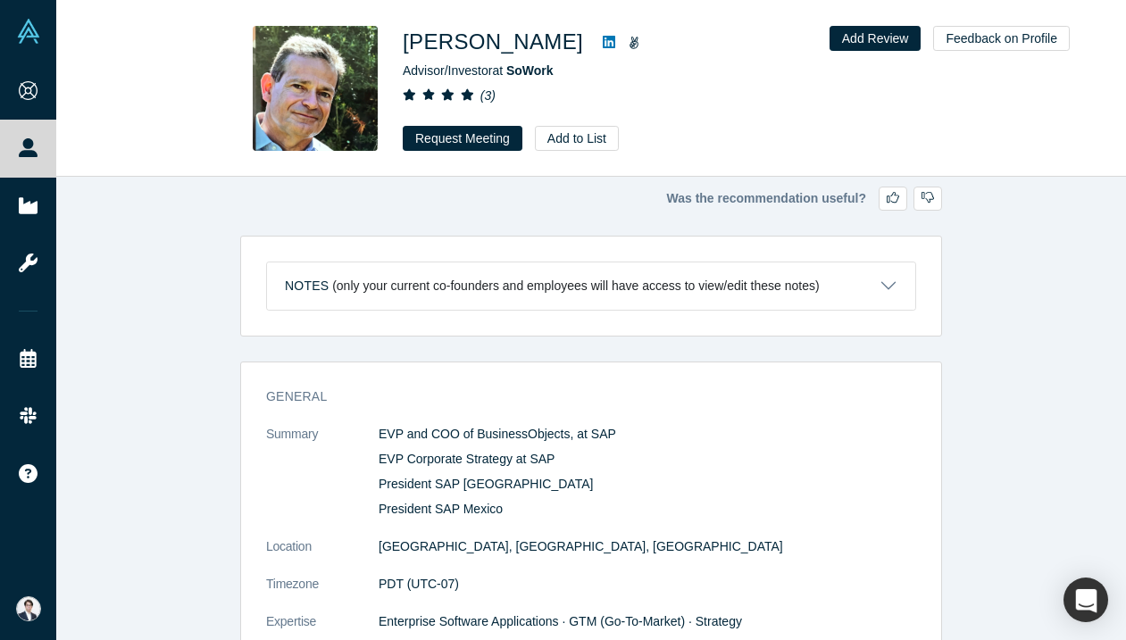
click at [602, 40] on icon at bounding box center [608, 42] width 12 height 12
